Goal: Task Accomplishment & Management: Use online tool/utility

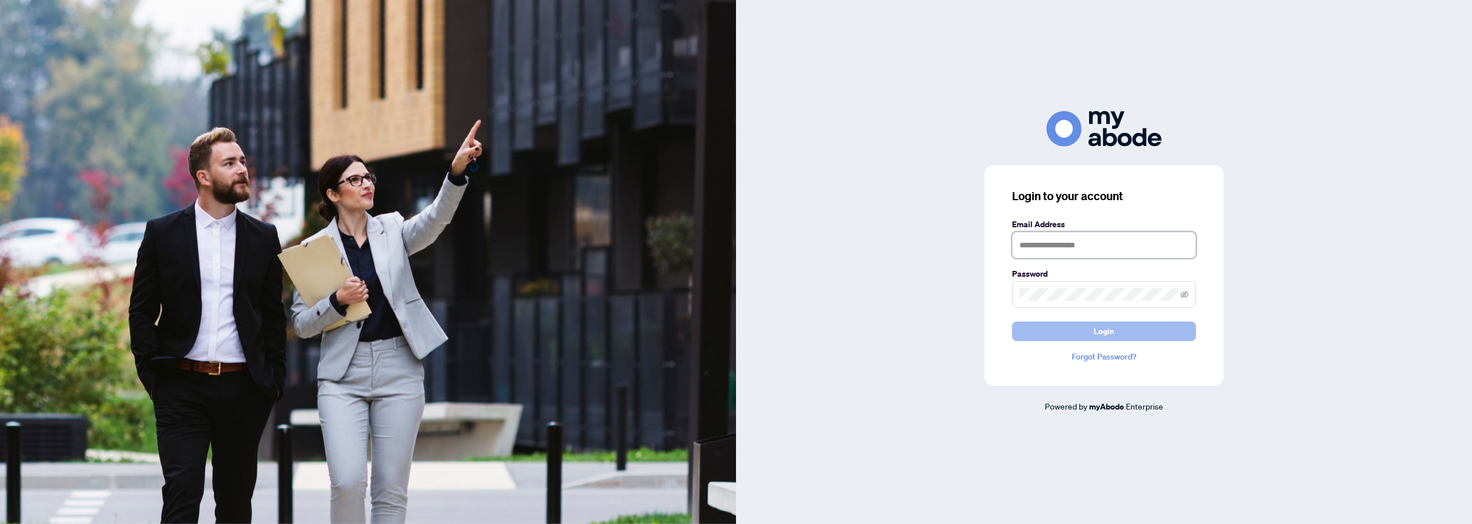
type input "**********"
click at [1060, 324] on button "Login" at bounding box center [1104, 331] width 184 height 20
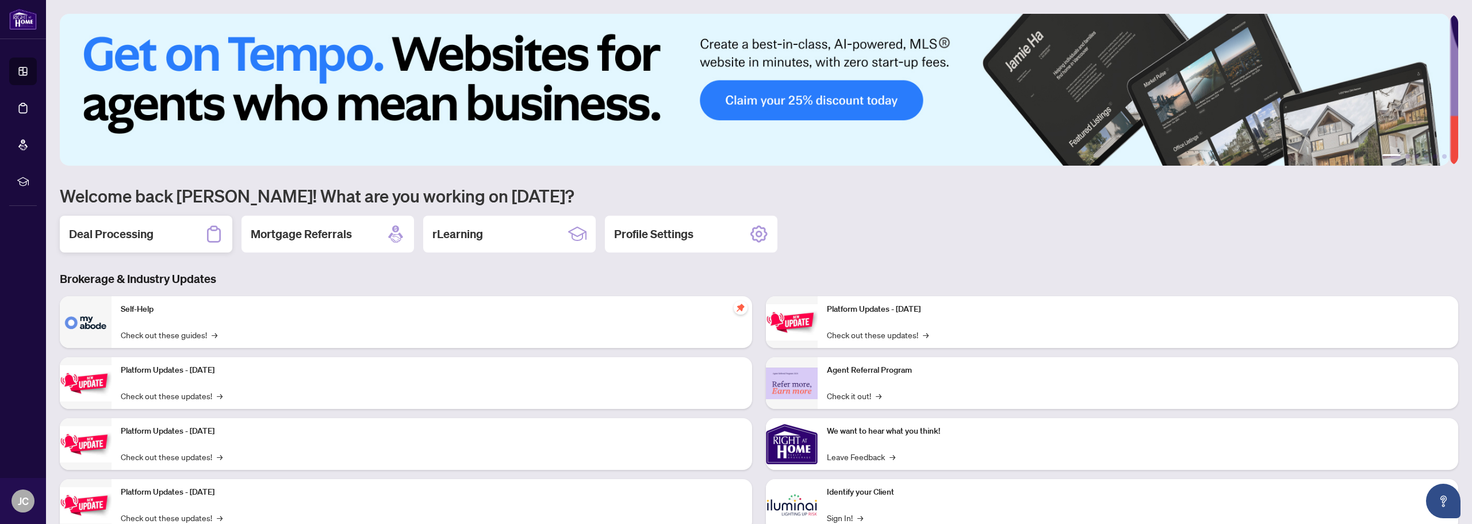
click at [128, 228] on h2 "Deal Processing" at bounding box center [111, 234] width 85 height 16
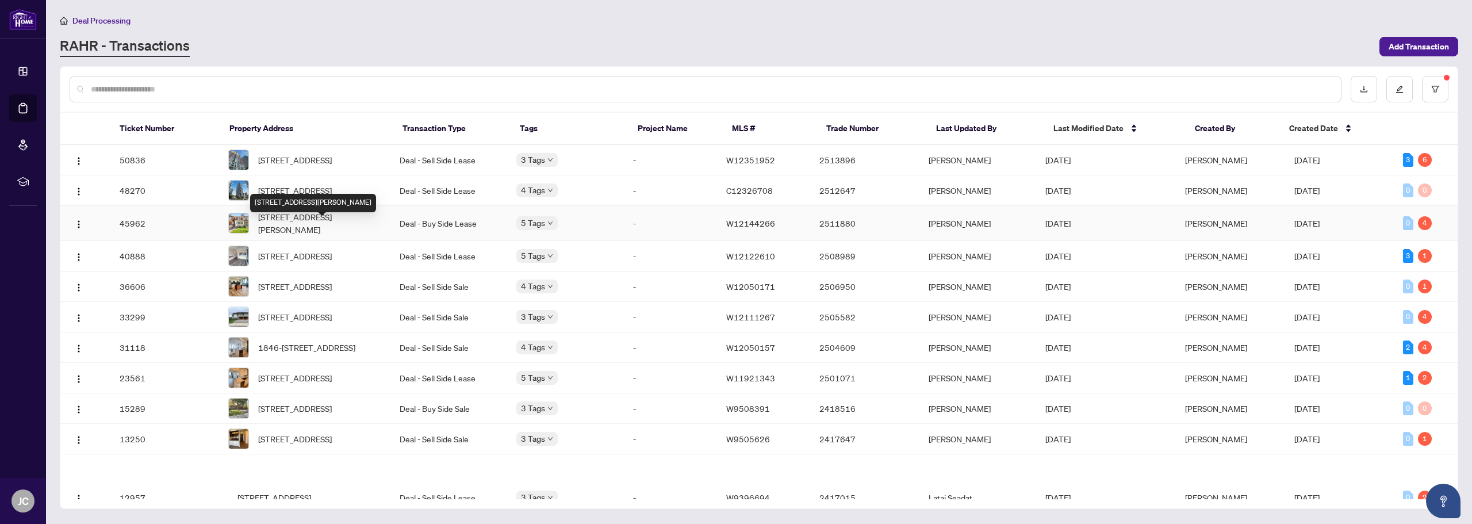
click at [313, 236] on span "[STREET_ADDRESS][PERSON_NAME]" at bounding box center [319, 222] width 123 height 25
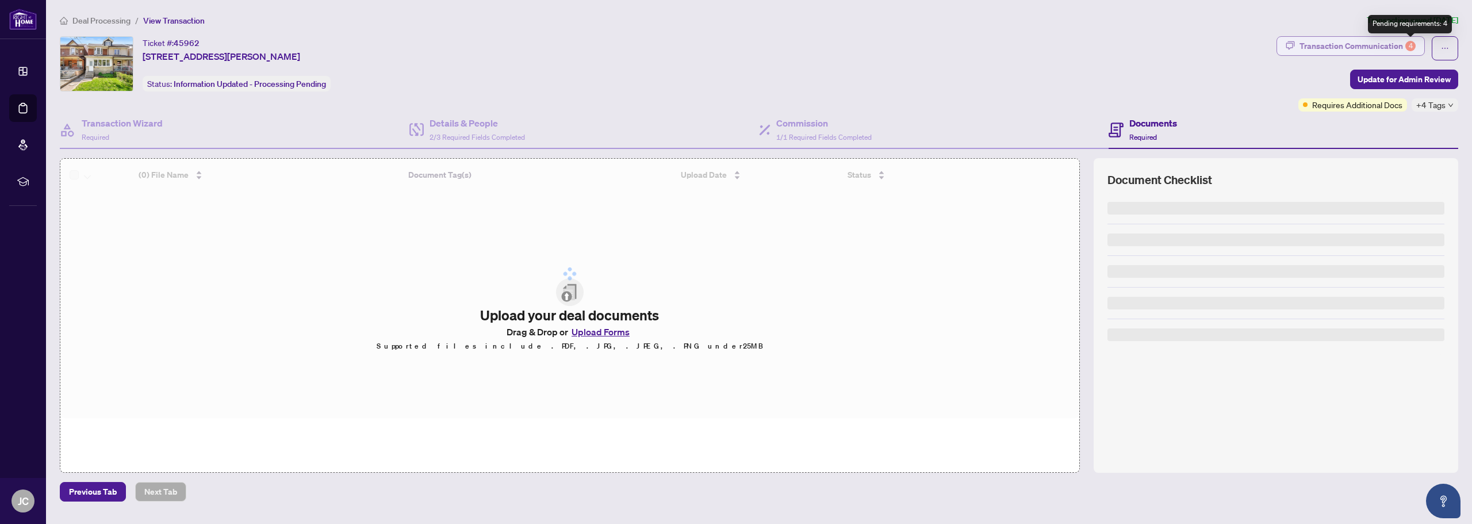
click at [1387, 46] on div "Transaction Communication 4" at bounding box center [1357, 46] width 116 height 18
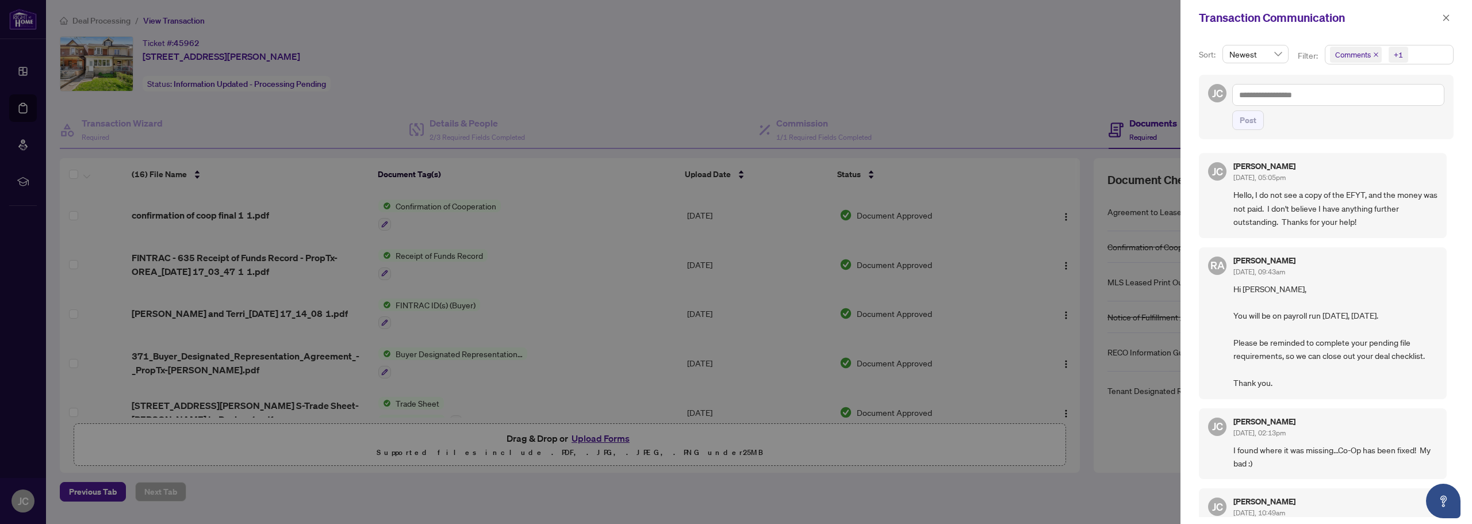
drag, startPoint x: 528, startPoint y: 64, endPoint x: 482, endPoint y: 62, distance: 46.7
click at [528, 64] on div at bounding box center [736, 262] width 1472 height 524
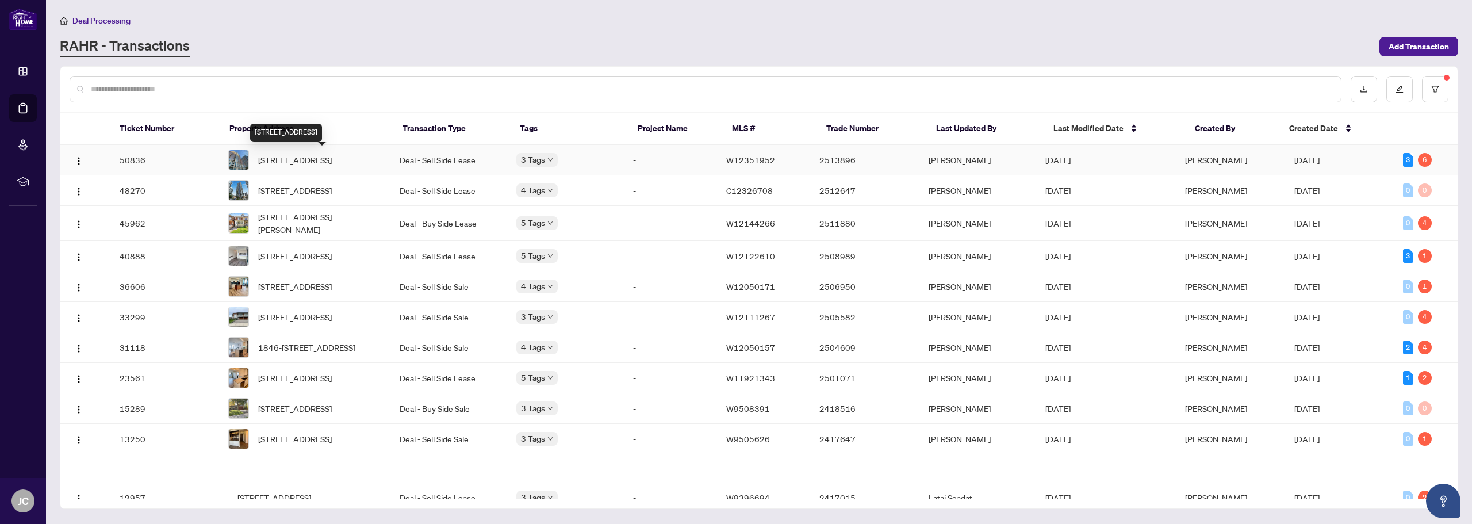
click at [313, 160] on span "[STREET_ADDRESS]" at bounding box center [295, 160] width 74 height 13
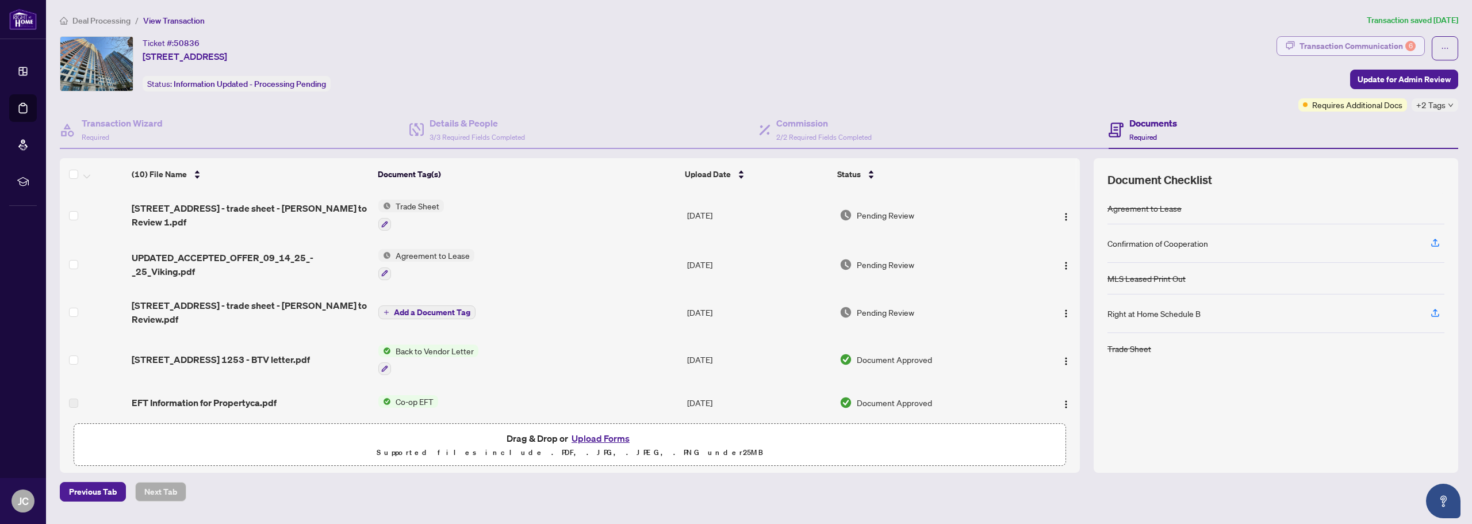
click at [1384, 49] on div "Transaction Communication 6" at bounding box center [1357, 46] width 116 height 18
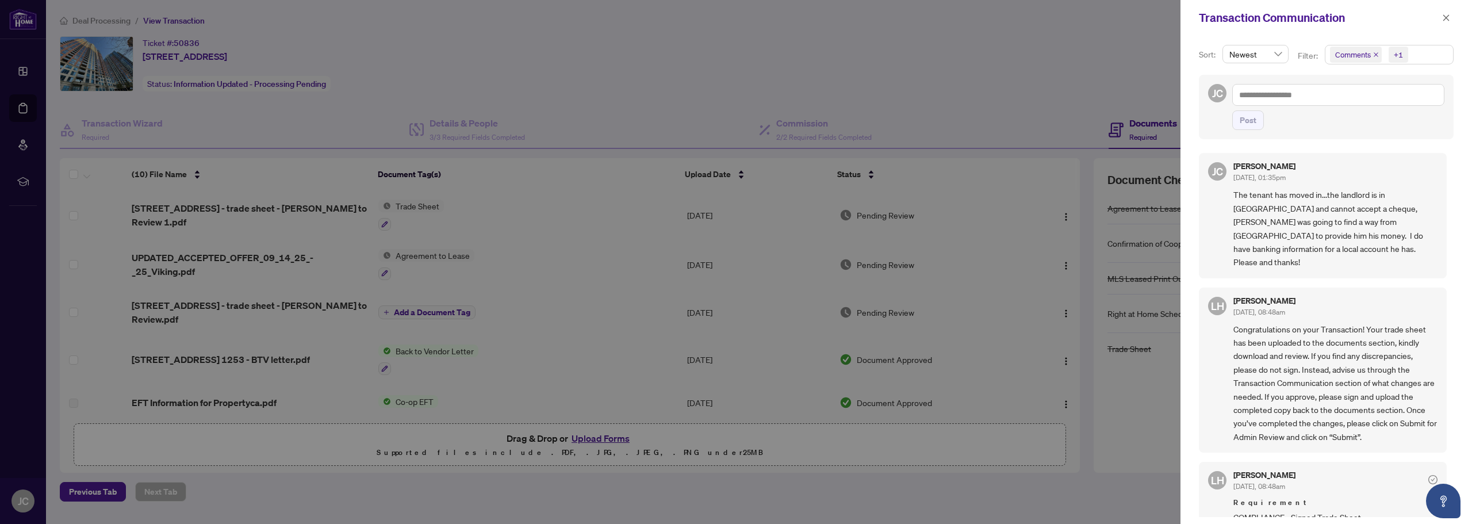
click at [513, 60] on div at bounding box center [736, 262] width 1472 height 524
